Goal: Information Seeking & Learning: Find specific fact

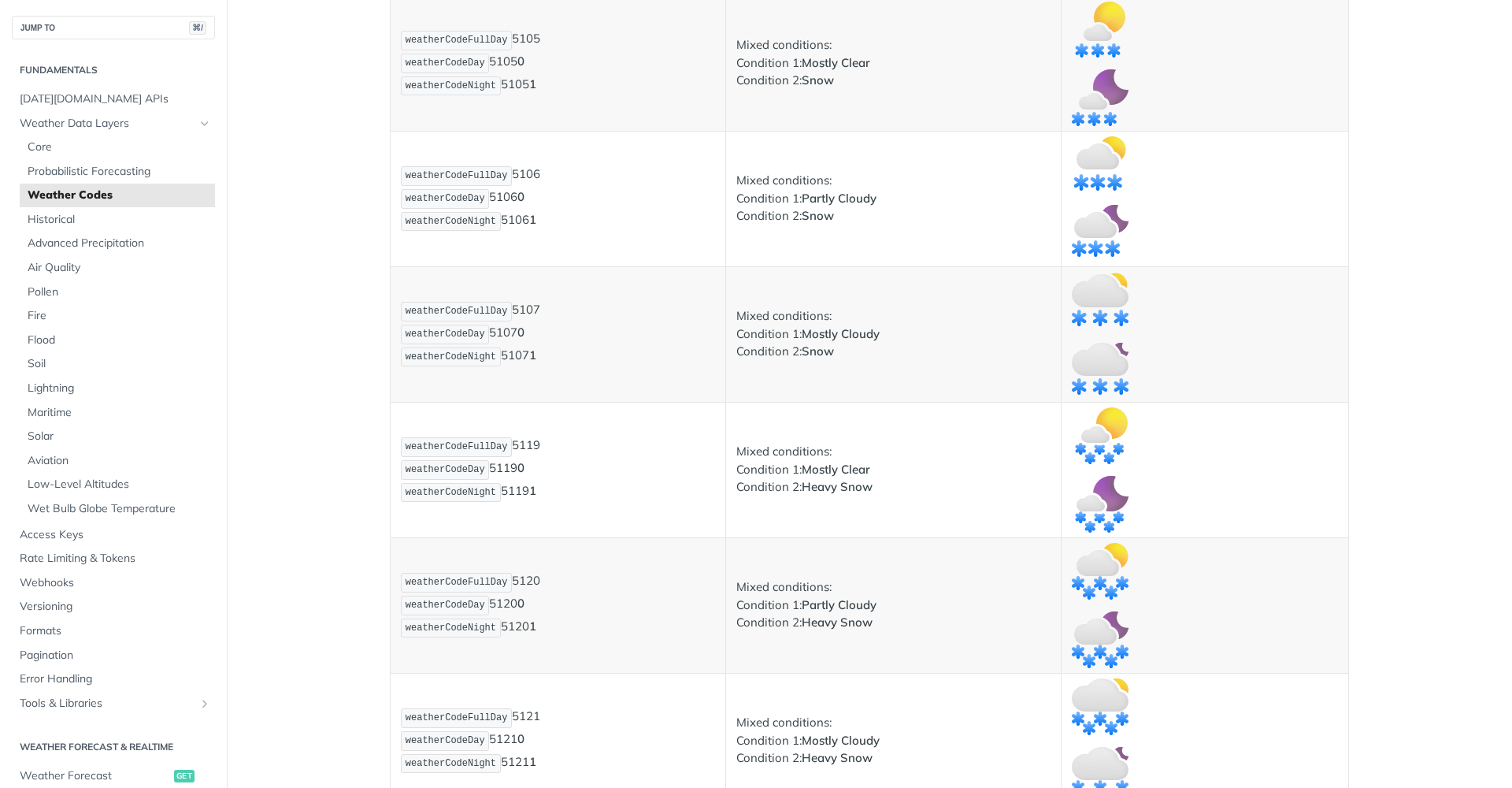
scroll to position [5634, 0]
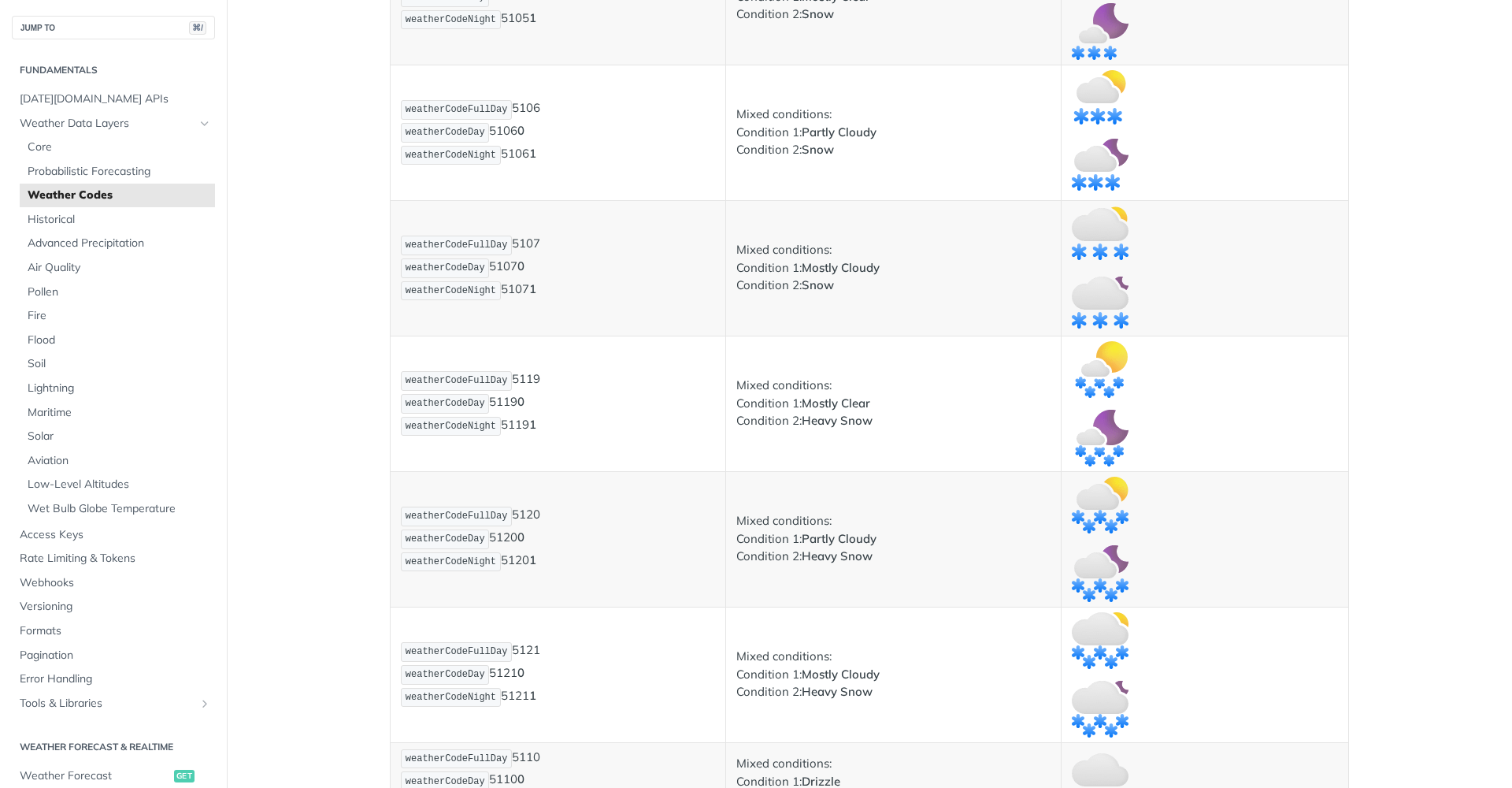
click at [521, 371] on p "weatherCodeFullDay 5119 weatherCodeDay 5119 0 weatherCodeNight 5119 1" at bounding box center [557, 403] width 314 height 68
click at [503, 395] on p "weatherCodeFullDay 5119 weatherCodeDay 5119 0 weatherCodeNight 5119 1" at bounding box center [557, 403] width 314 height 68
click at [508, 416] on p "weatherCodeFullDay 5119 weatherCodeDay 5119 0 weatherCodeNight 5119 1" at bounding box center [557, 403] width 314 height 68
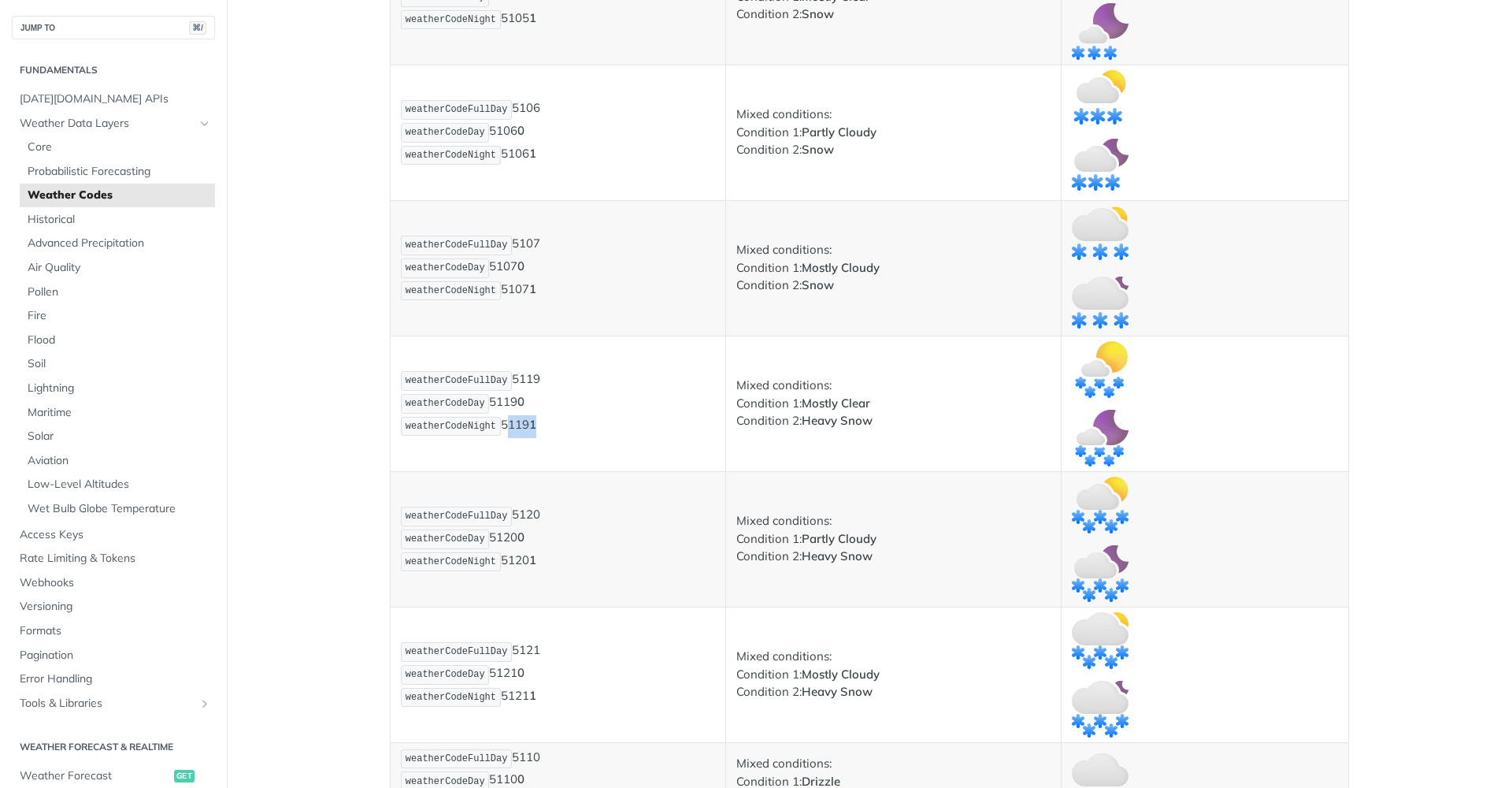
click at [508, 416] on p "weatherCodeFullDay 5119 weatherCodeDay 5119 0 weatherCodeNight 5119 1" at bounding box center [557, 403] width 314 height 68
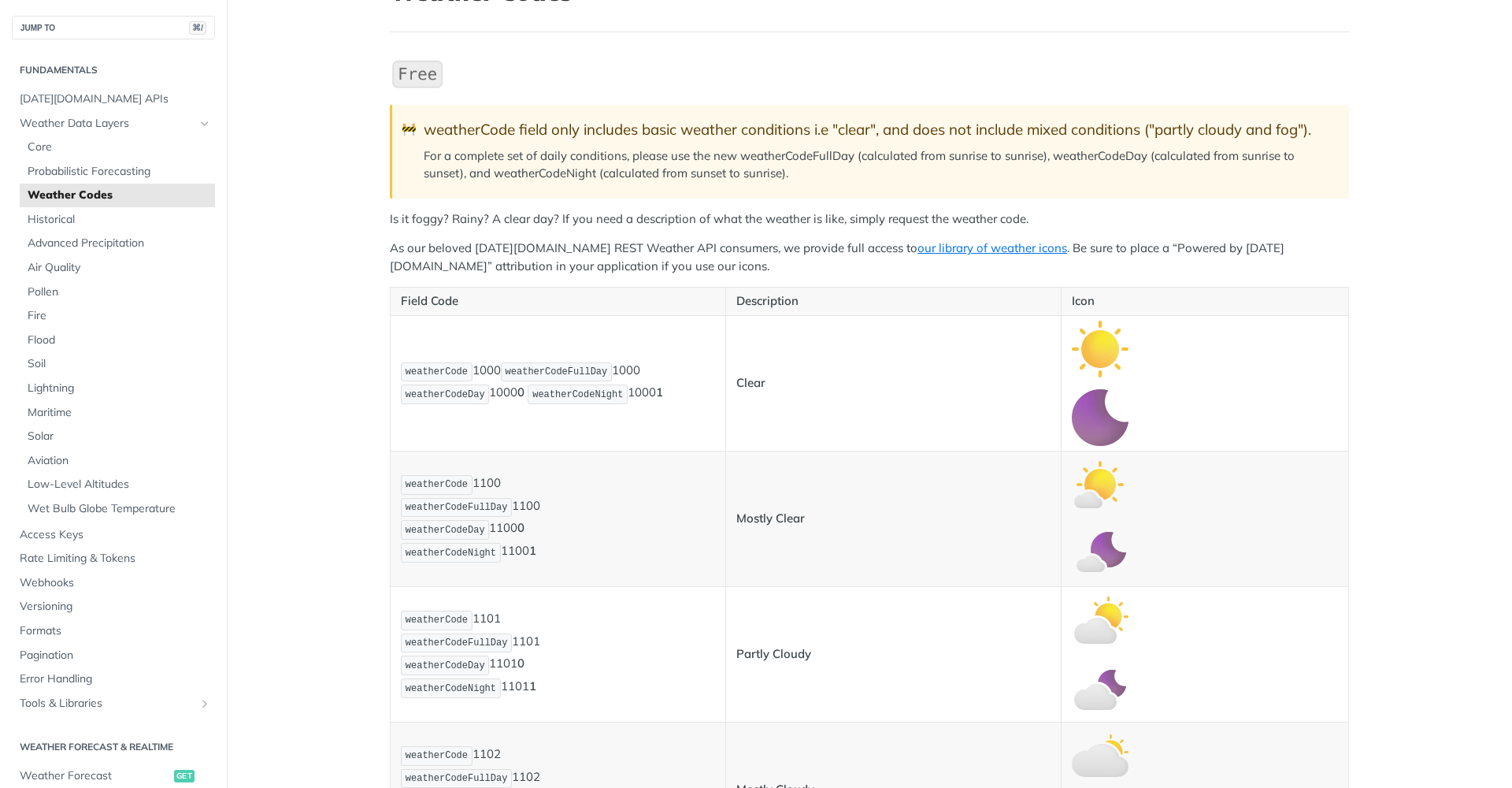
scroll to position [131, 0]
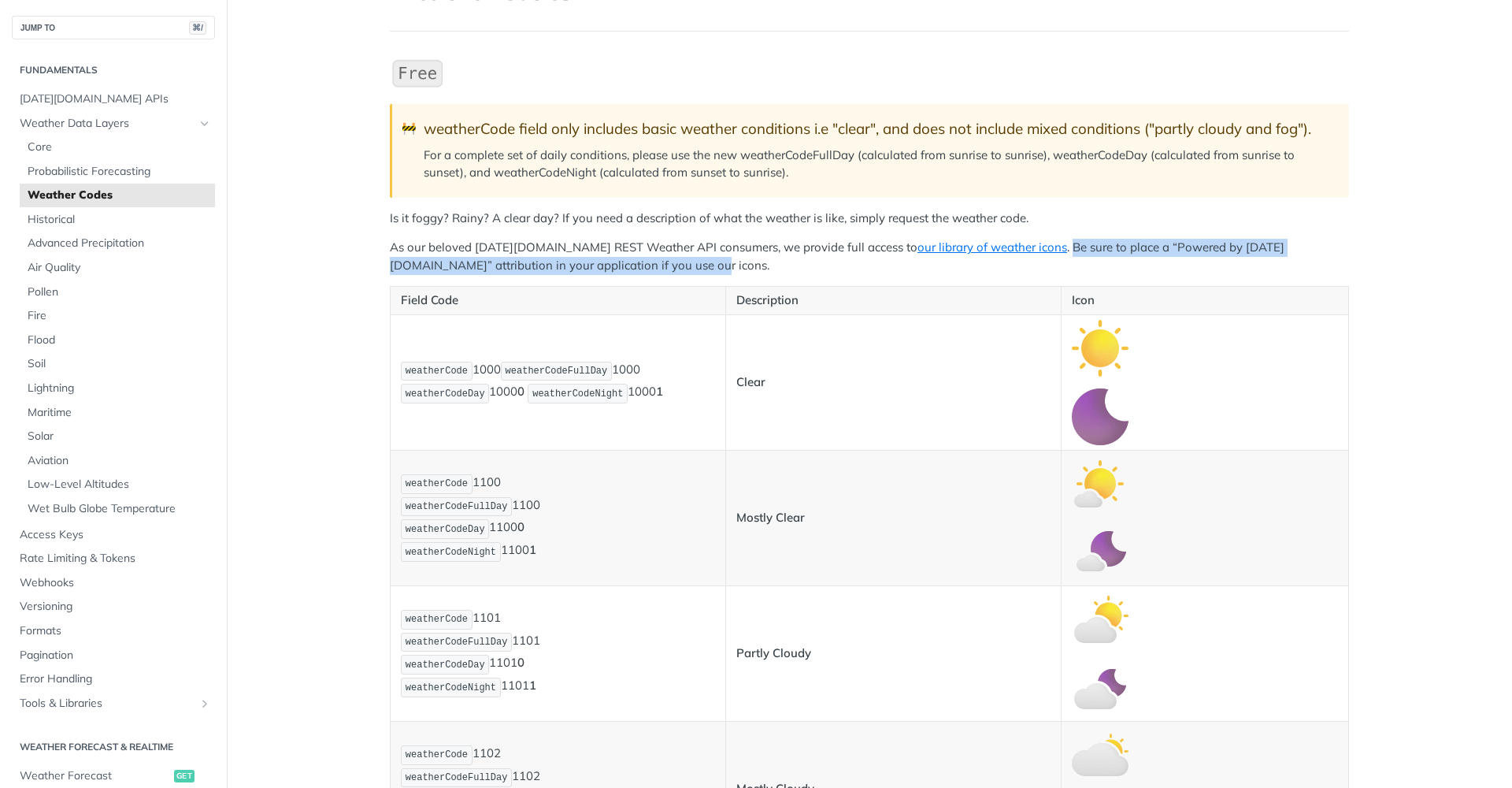
drag, startPoint x: 1006, startPoint y: 238, endPoint x: 1218, endPoint y: 270, distance: 214.4
click at [1218, 270] on p "As our beloved [DATE][DOMAIN_NAME] REST Weather API consumers, we provide full …" at bounding box center [869, 256] width 959 height 35
click at [141, 96] on span "[DATE][DOMAIN_NAME] APIs" at bounding box center [116, 99] width 192 height 15
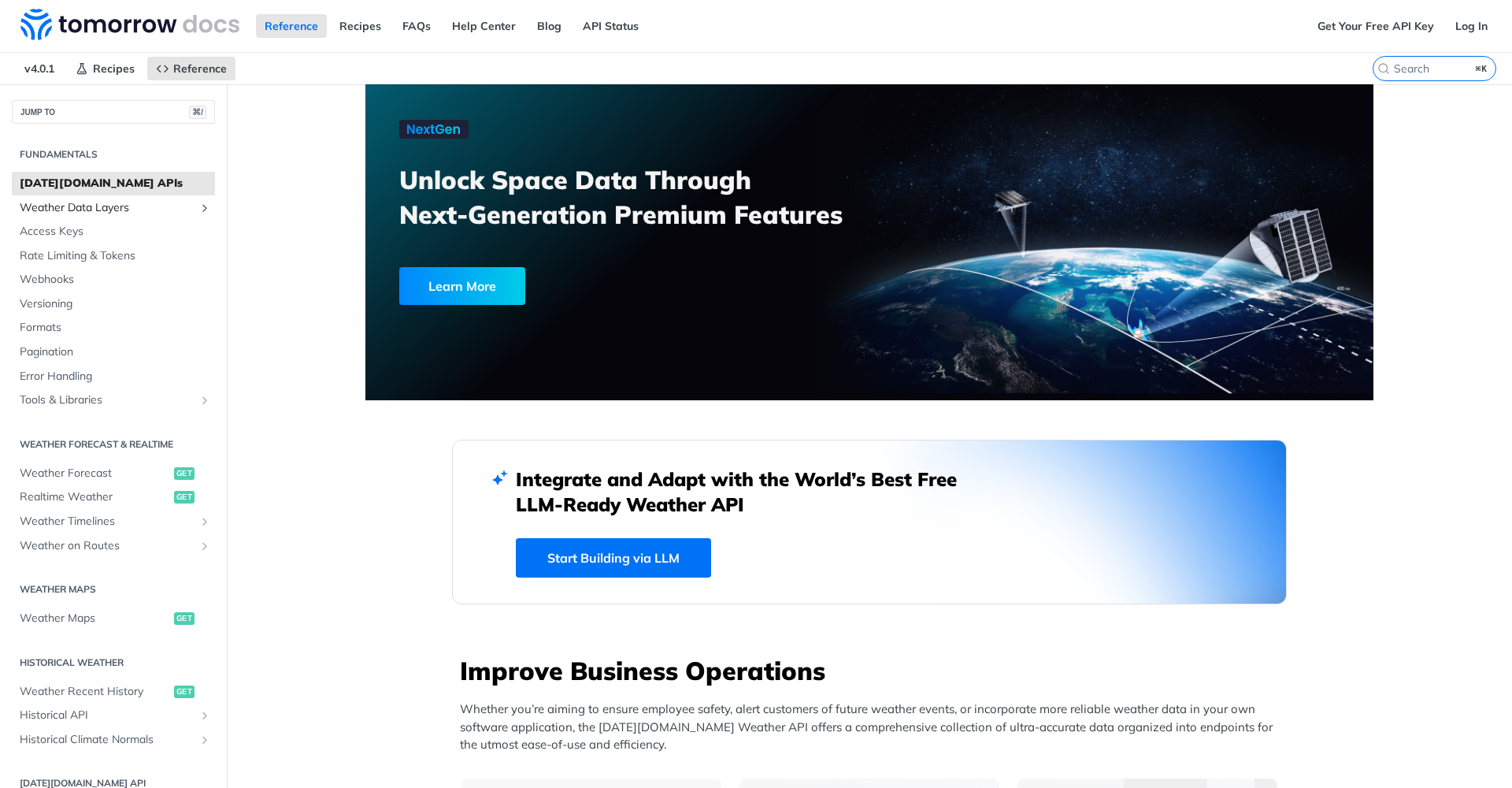
click at [118, 206] on span "Weather Data Layers" at bounding box center [107, 207] width 175 height 15
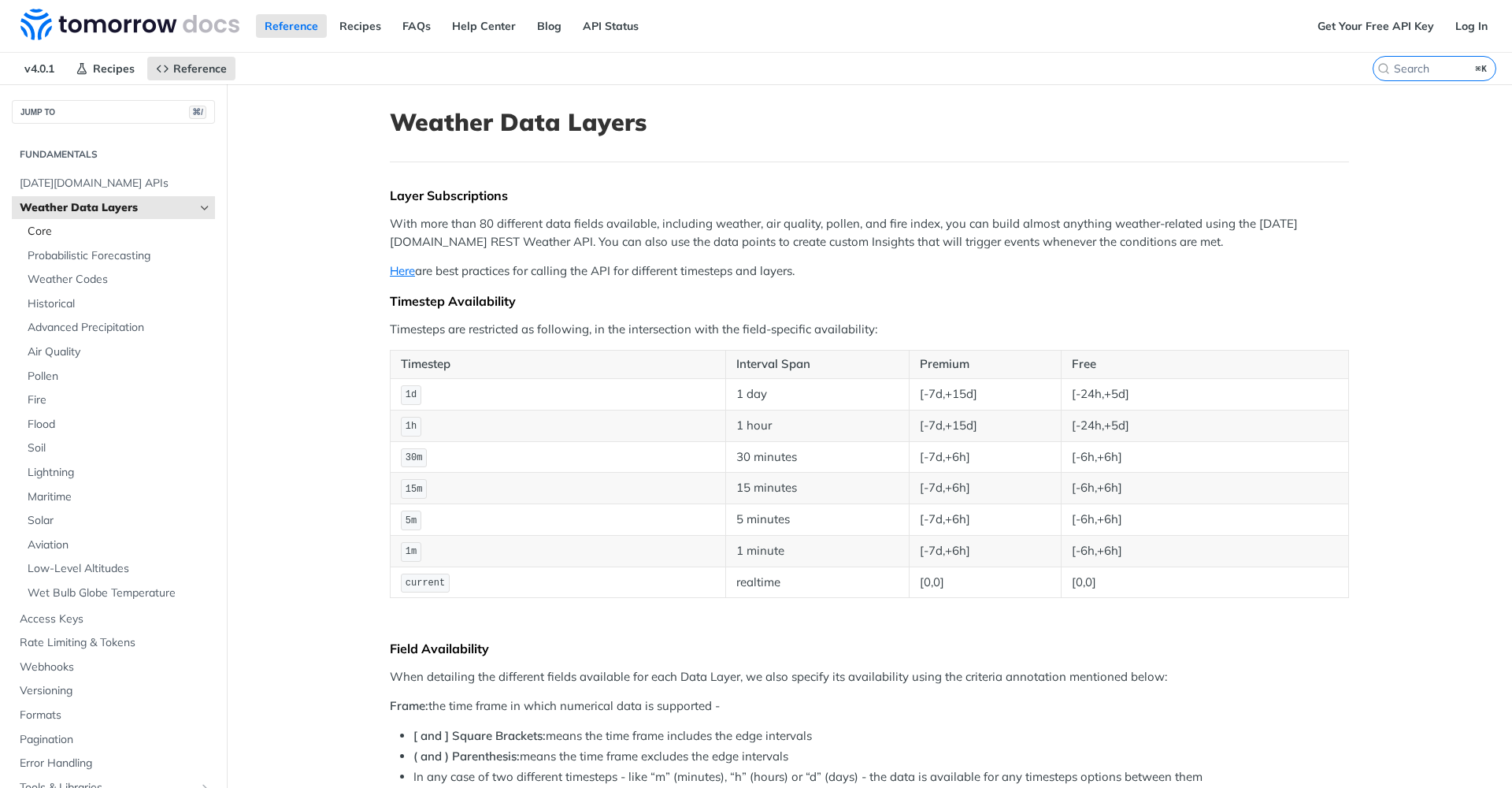
click at [46, 237] on span "Core" at bounding box center [118, 231] width 184 height 15
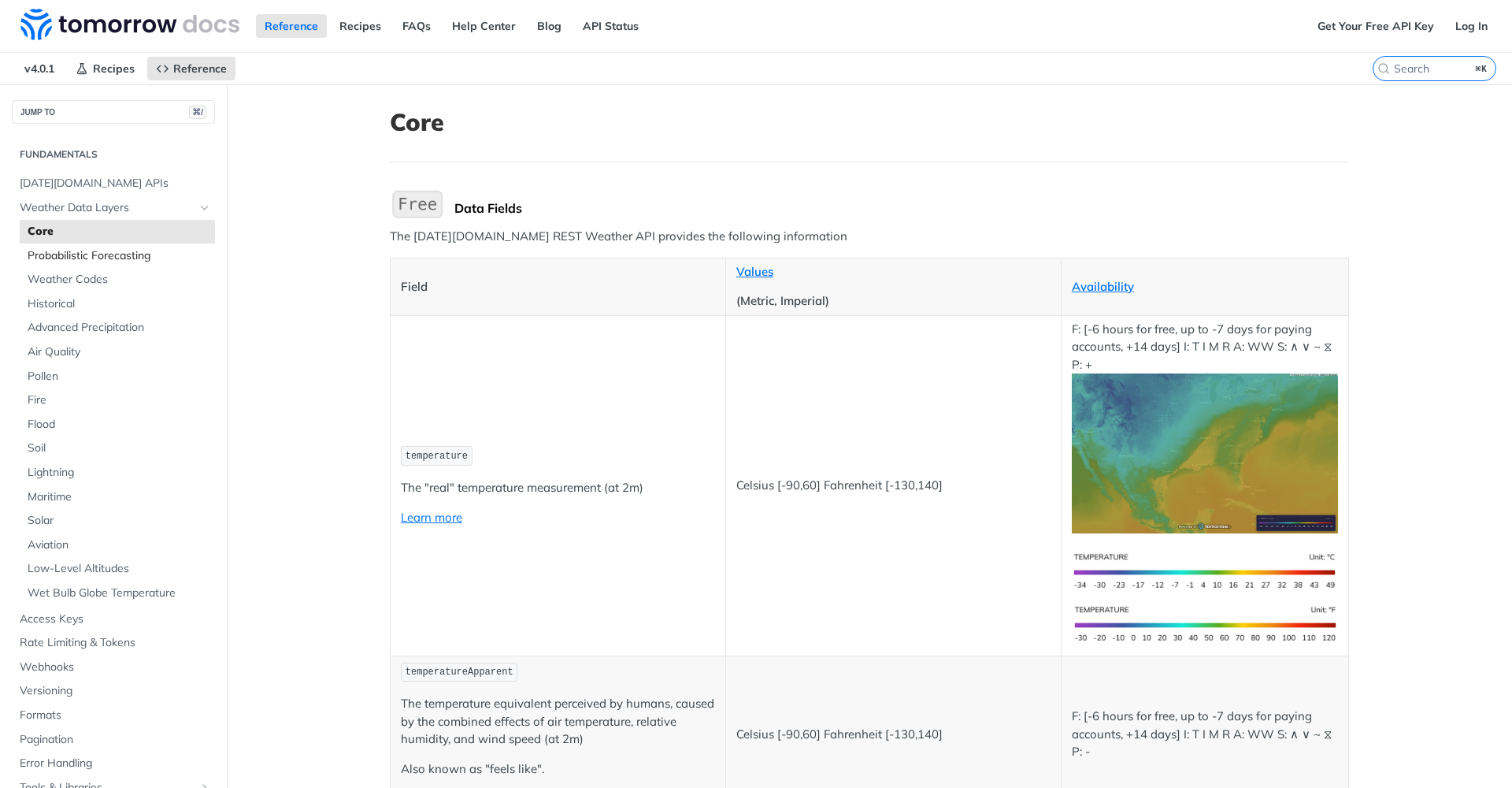
click at [64, 261] on span "Probabilistic Forecasting" at bounding box center [118, 255] width 184 height 15
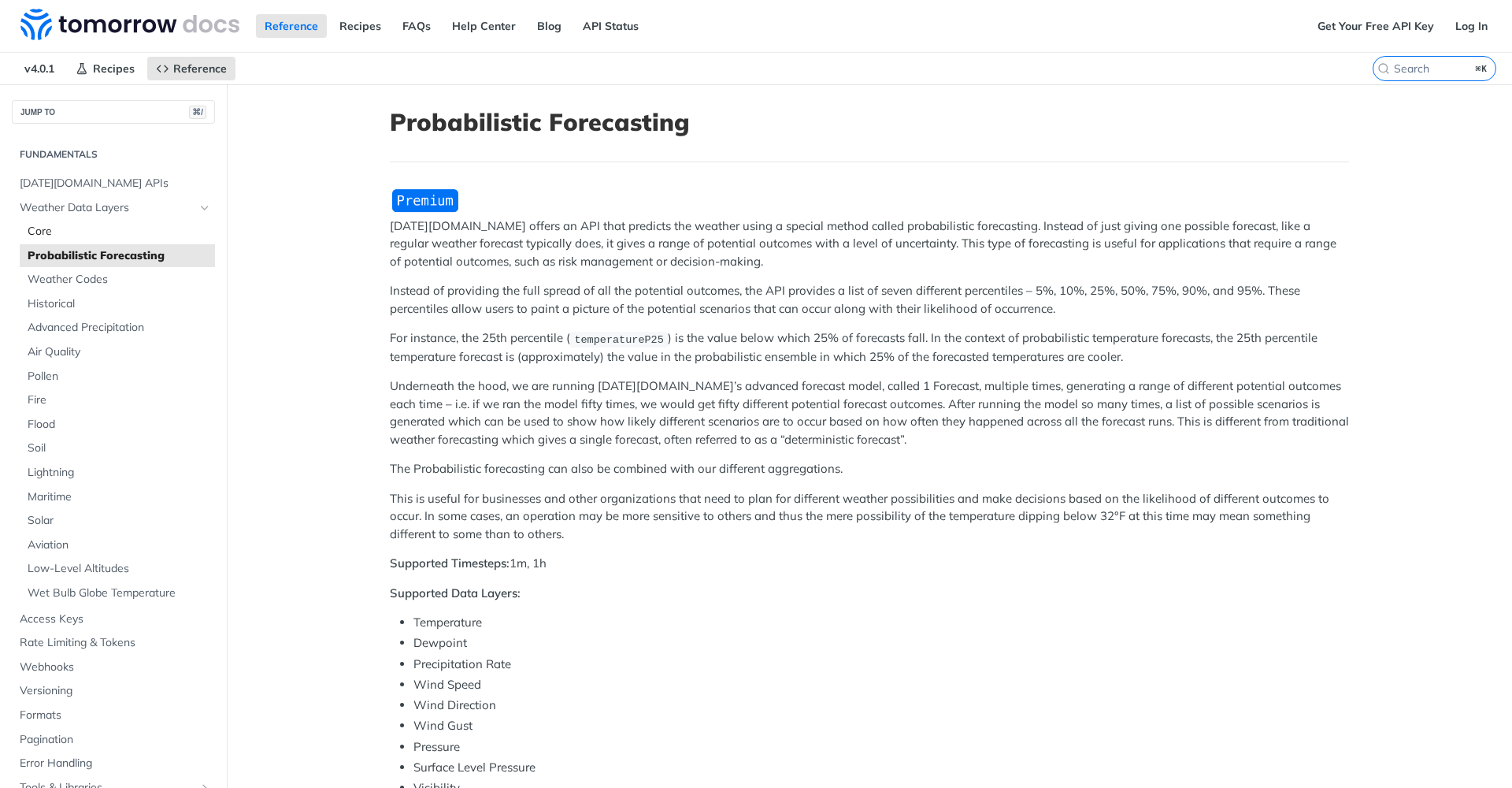
click at [59, 228] on span "Core" at bounding box center [118, 231] width 184 height 15
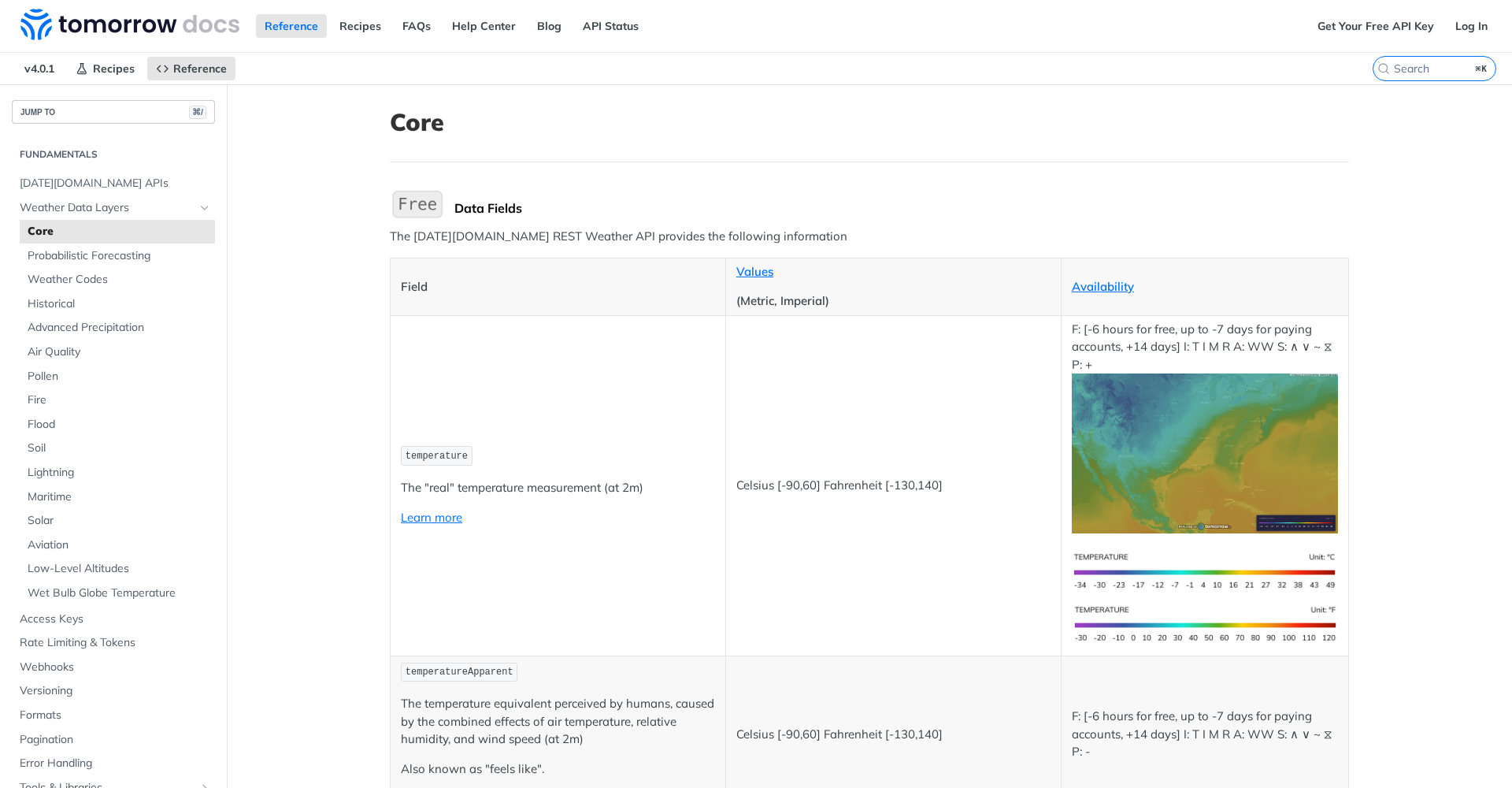
click at [101, 112] on button "JUMP TO ⌘/" at bounding box center [113, 112] width 203 height 24
click at [1403, 68] on input "search" at bounding box center [1415, 69] width 161 height 14
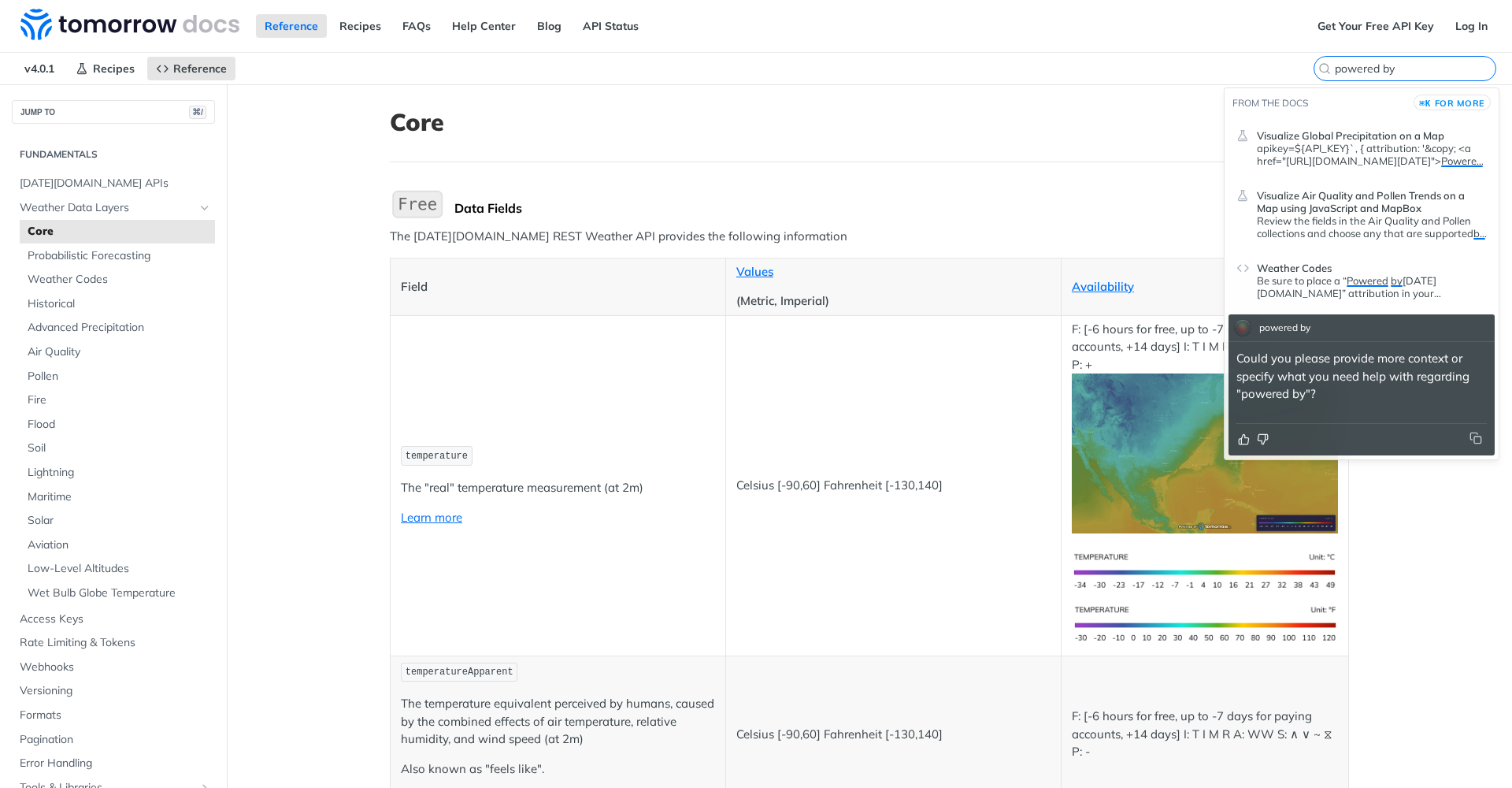
type input "powered by"
click at [1312, 272] on span "Weather Codes" at bounding box center [1294, 268] width 75 height 13
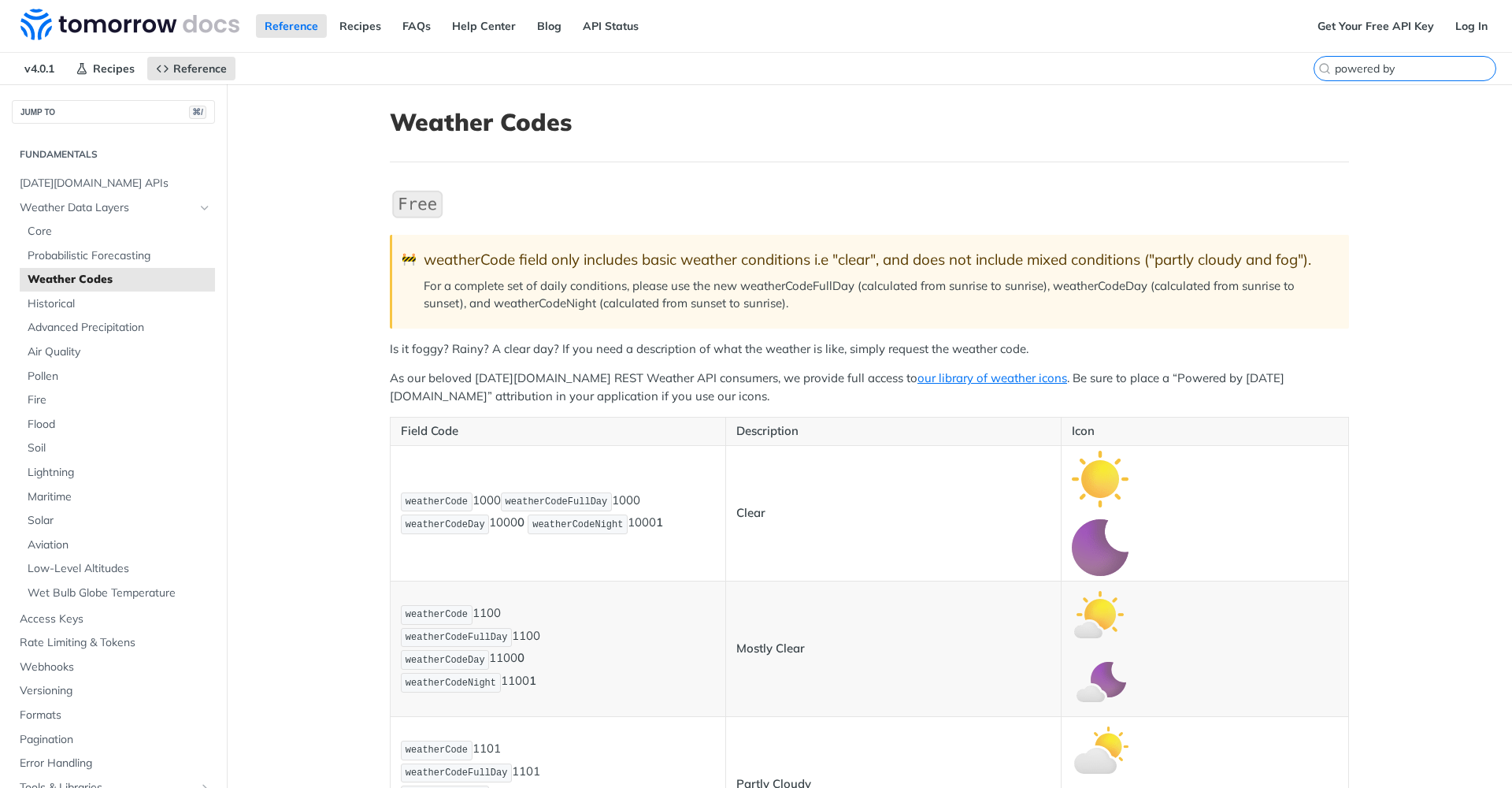
click at [1460, 70] on input "powered by" at bounding box center [1415, 69] width 161 height 14
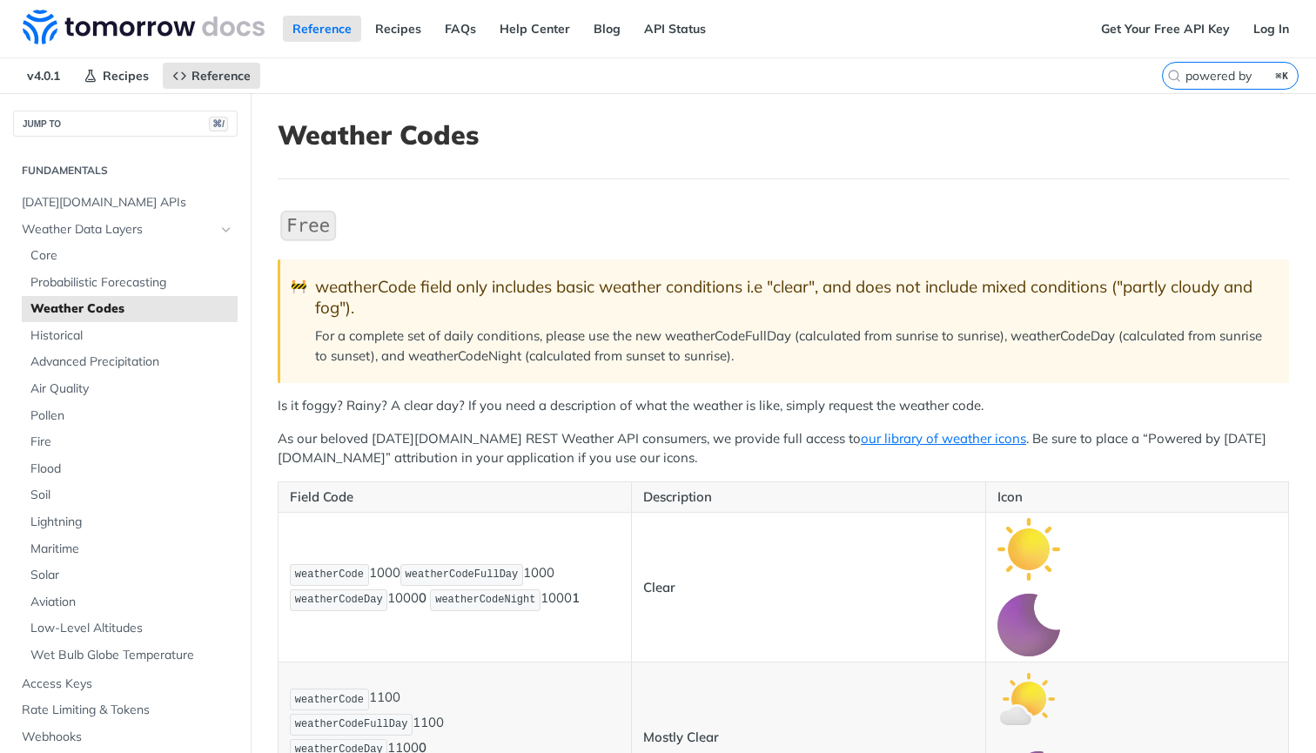
drag, startPoint x: 728, startPoint y: 139, endPoint x: 882, endPoint y: 92, distance: 161.1
click at [882, 92] on nav "v4.0.1 Recipes Reference" at bounding box center [581, 75] width 1162 height 35
click at [847, 160] on header "Weather Codes" at bounding box center [784, 149] width 1012 height 60
click at [697, 278] on div "weatherCode field only includes basic weather conditions i.e "clear", and does …" at bounding box center [793, 297] width 957 height 41
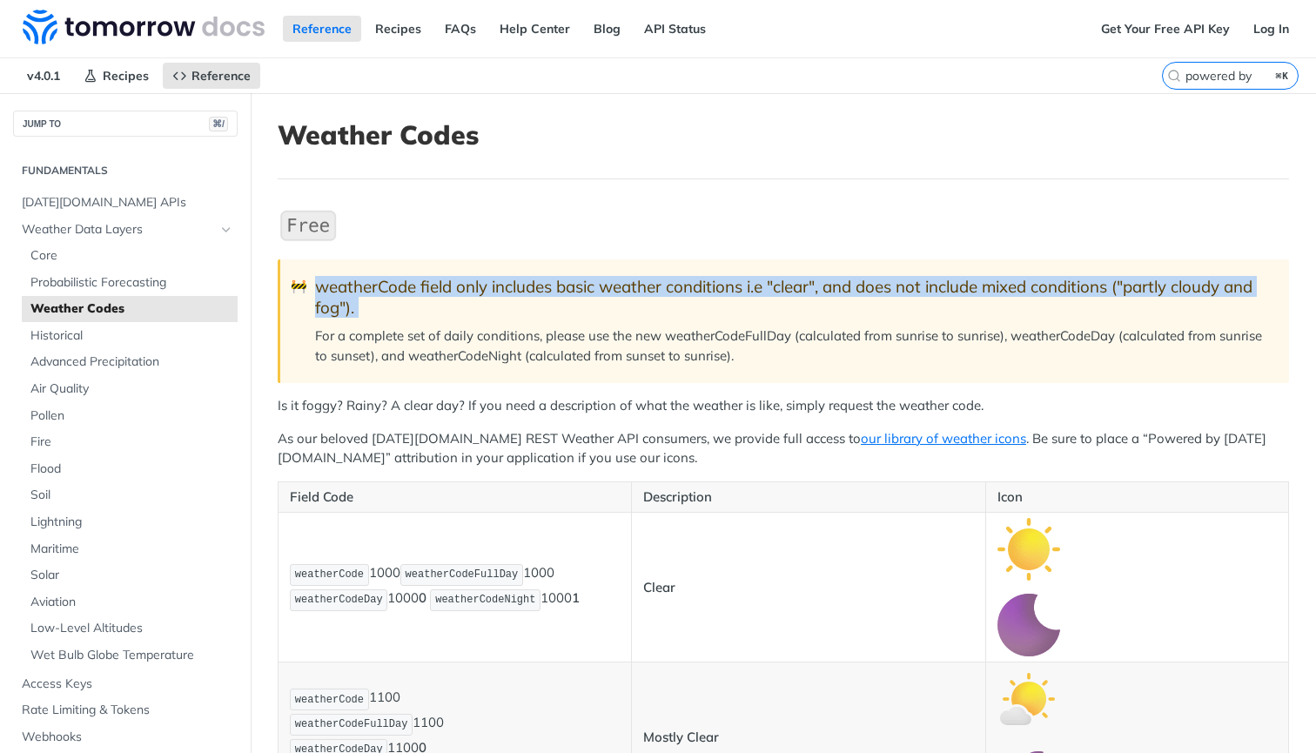
click at [697, 278] on div "weatherCode field only includes basic weather conditions i.e "clear", and does …" at bounding box center [793, 297] width 957 height 41
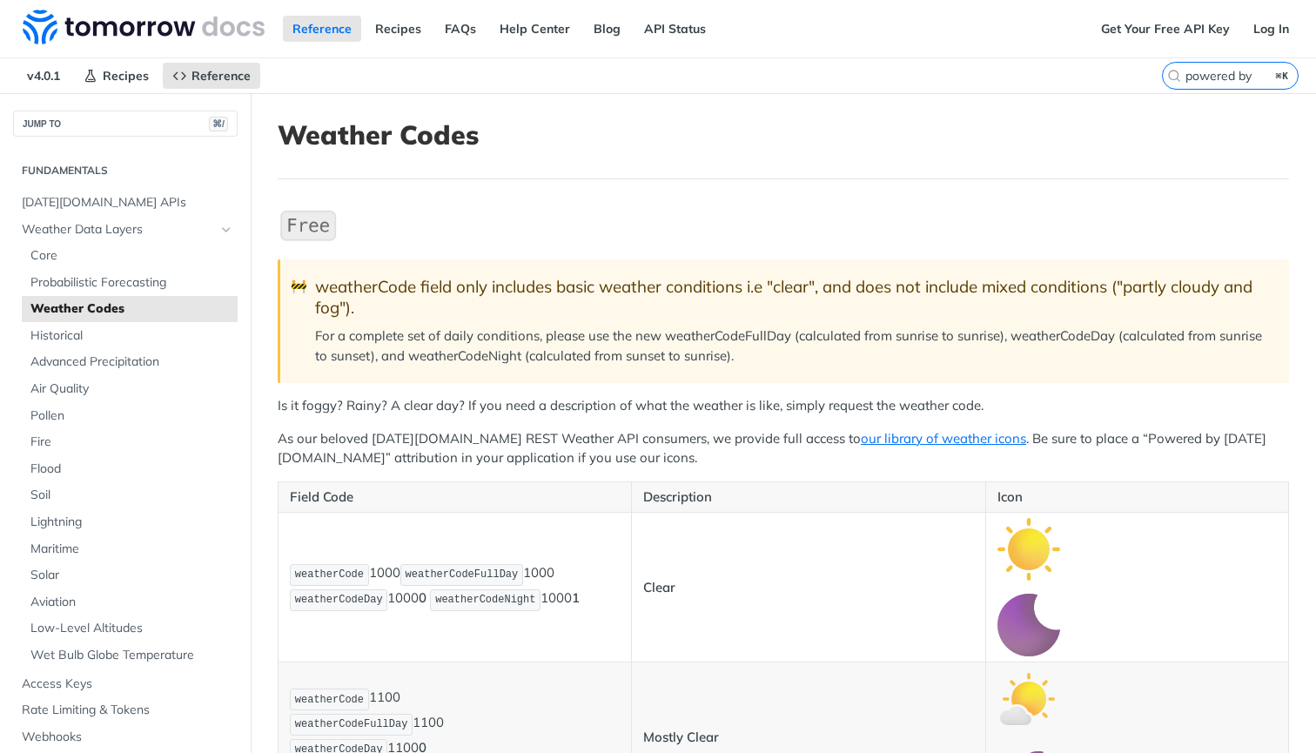
click at [697, 278] on div "weatherCode field only includes basic weather conditions i.e "clear", and does …" at bounding box center [793, 297] width 957 height 41
